Goal: Task Accomplishment & Management: Manage account settings

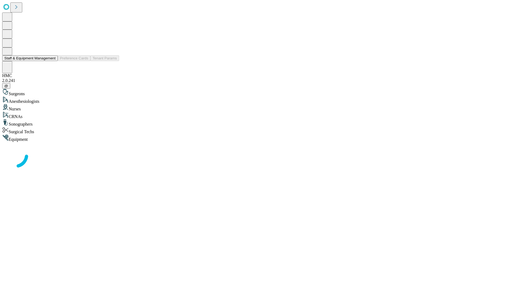
click at [52, 61] on button "Staff & Equipment Management" at bounding box center [30, 58] width 56 height 6
